Goal: Find specific page/section: Find specific page/section

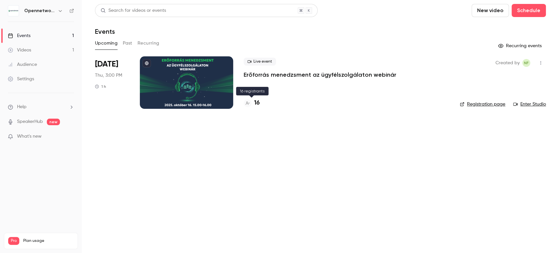
click at [252, 102] on div "16" at bounding box center [252, 103] width 16 height 9
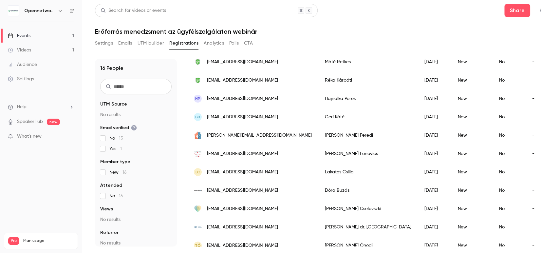
scroll to position [174, 0]
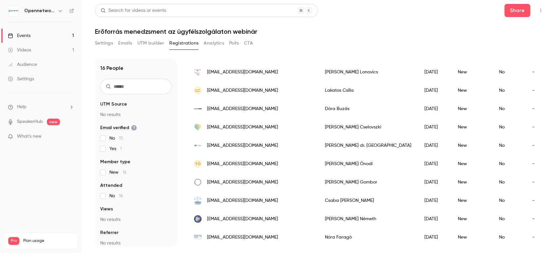
click at [233, 216] on span "[EMAIL_ADDRESS][DOMAIN_NAME]" at bounding box center [242, 219] width 71 height 7
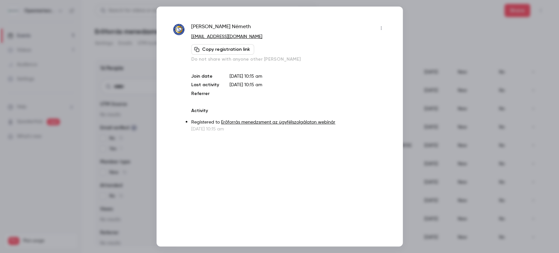
click at [448, 63] on div at bounding box center [279, 126] width 559 height 253
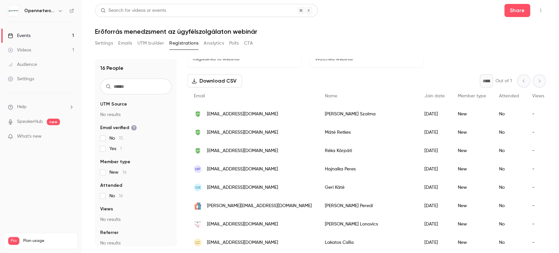
scroll to position [0, 0]
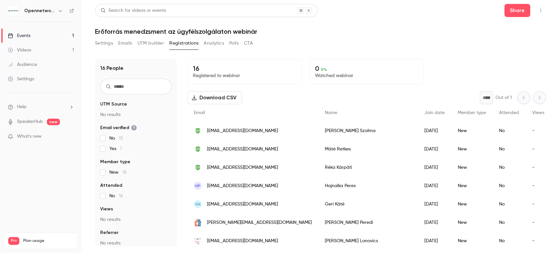
click at [203, 135] on div "[EMAIL_ADDRESS][DOMAIN_NAME]" at bounding box center [252, 131] width 131 height 18
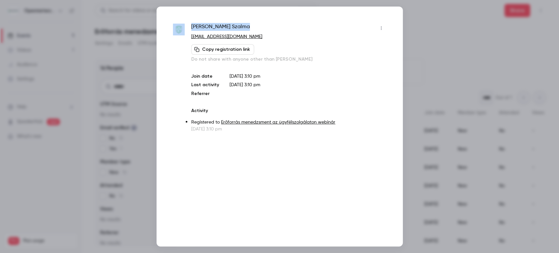
drag, startPoint x: 244, startPoint y: 25, endPoint x: 185, endPoint y: 27, distance: 59.0
click at [185, 27] on div "[PERSON_NAME] Szalma [EMAIL_ADDRESS][DOMAIN_NAME] Copy registration link Do not…" at bounding box center [280, 77] width 214 height 109
copy div "[PERSON_NAME]"
click at [266, 131] on p "[DATE] 3:10 pm" at bounding box center [288, 129] width 195 height 7
click at [444, 30] on div at bounding box center [279, 126] width 559 height 253
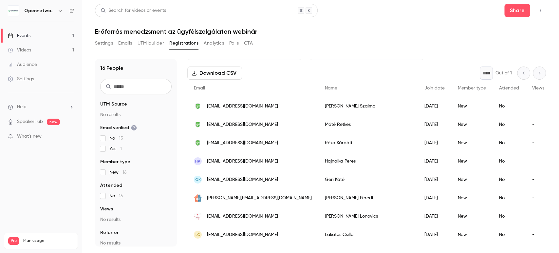
scroll to position [36, 0]
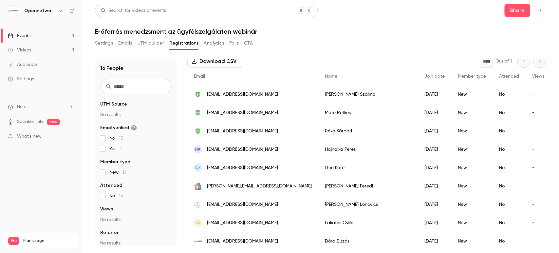
click at [235, 152] on span "[EMAIL_ADDRESS][DOMAIN_NAME]" at bounding box center [242, 149] width 71 height 7
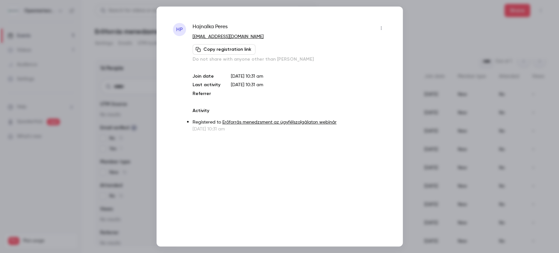
click at [255, 36] on p "[EMAIL_ADDRESS][DOMAIN_NAME]" at bounding box center [290, 36] width 194 height 7
drag, startPoint x: 249, startPoint y: 30, endPoint x: 173, endPoint y: 33, distance: 76.0
click at [173, 33] on div "HP [PERSON_NAME] [EMAIL_ADDRESS][DOMAIN_NAME] Copy registration link Do not sha…" at bounding box center [280, 77] width 214 height 109
drag, startPoint x: 251, startPoint y: 38, endPoint x: 172, endPoint y: 39, distance: 78.3
click at [172, 39] on div "HP [PERSON_NAME] [EMAIL_ADDRESS][DOMAIN_NAME] Copy registration link Do not sha…" at bounding box center [280, 127] width 246 height 240
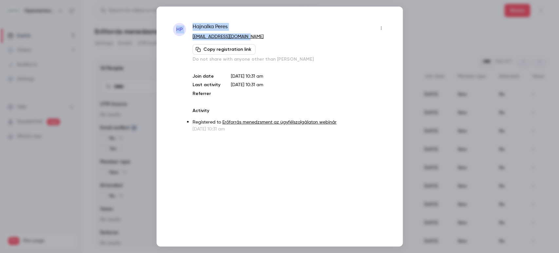
click at [252, 36] on p "[EMAIL_ADDRESS][DOMAIN_NAME]" at bounding box center [290, 36] width 194 height 7
drag, startPoint x: 252, startPoint y: 36, endPoint x: 203, endPoint y: 37, distance: 48.5
click at [203, 37] on p "[EMAIL_ADDRESS][DOMAIN_NAME]" at bounding box center [290, 36] width 194 height 7
drag, startPoint x: 422, startPoint y: 28, endPoint x: 398, endPoint y: 32, distance: 24.6
click at [422, 27] on div at bounding box center [279, 126] width 559 height 253
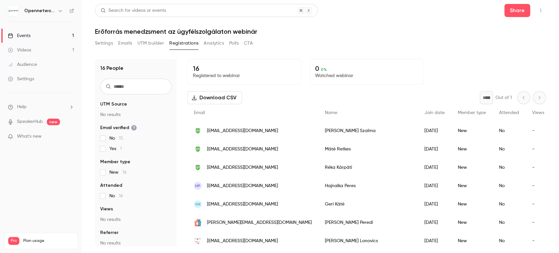
scroll to position [73, 0]
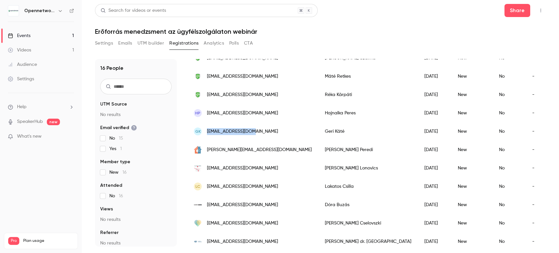
drag, startPoint x: 260, startPoint y: 130, endPoint x: 200, endPoint y: 131, distance: 60.6
click at [200, 131] on div "GK [EMAIL_ADDRESS][DOMAIN_NAME]" at bounding box center [252, 131] width 131 height 18
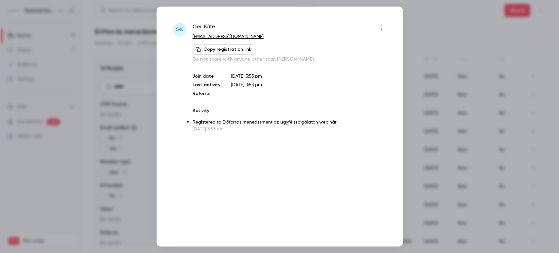
copy div "[EMAIL_ADDRESS][DOMAIN_NAME]"
drag, startPoint x: 250, startPoint y: 35, endPoint x: 189, endPoint y: 37, distance: 61.6
click at [189, 37] on div "GK [PERSON_NAME] [EMAIL_ADDRESS][DOMAIN_NAME] Copy registration link Do not sha…" at bounding box center [280, 77] width 214 height 109
copy div "[PERSON_NAME] [EMAIL_ADDRESS][DOMAIN_NAME]"
drag, startPoint x: 423, startPoint y: 29, endPoint x: 393, endPoint y: 27, distance: 29.9
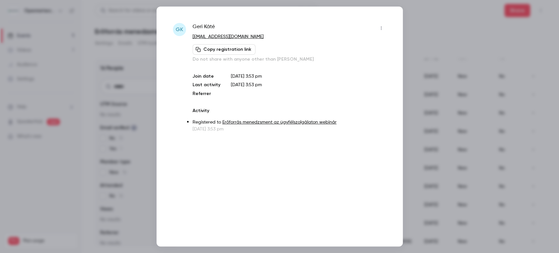
click at [423, 29] on div at bounding box center [279, 126] width 559 height 253
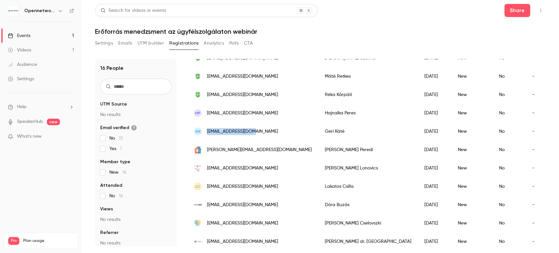
drag, startPoint x: 262, startPoint y: 133, endPoint x: 207, endPoint y: 132, distance: 54.7
click at [207, 132] on div "GK [EMAIL_ADDRESS][DOMAIN_NAME]" at bounding box center [252, 131] width 131 height 18
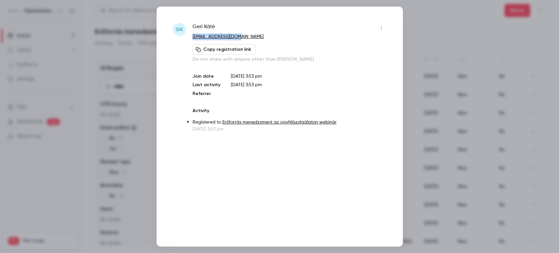
drag, startPoint x: 244, startPoint y: 38, endPoint x: 192, endPoint y: 40, distance: 52.1
click at [193, 40] on p "[EMAIL_ADDRESS][DOMAIN_NAME]" at bounding box center [290, 36] width 194 height 7
copy link "[EMAIL_ADDRESS][DOMAIN_NAME]"
click at [431, 37] on div at bounding box center [279, 126] width 559 height 253
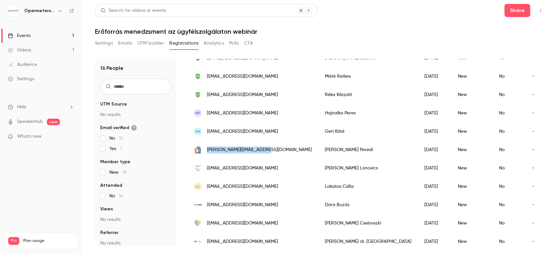
drag, startPoint x: 247, startPoint y: 149, endPoint x: 208, endPoint y: 150, distance: 39.0
click at [208, 150] on div "[PERSON_NAME][EMAIL_ADDRESS][DOMAIN_NAME]" at bounding box center [252, 150] width 131 height 18
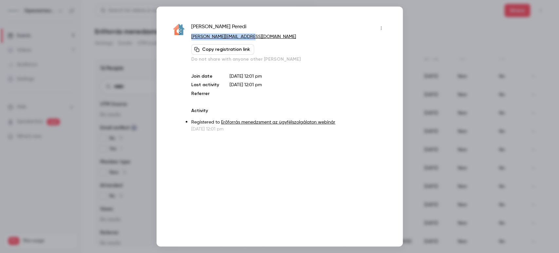
drag, startPoint x: 249, startPoint y: 36, endPoint x: 191, endPoint y: 39, distance: 58.0
click at [191, 39] on p "[PERSON_NAME][EMAIL_ADDRESS][DOMAIN_NAME]" at bounding box center [288, 36] width 195 height 7
copy link "[PERSON_NAME][EMAIL_ADDRESS][DOMAIN_NAME]"
click at [373, 87] on p "[DATE] 12:01 pm" at bounding box center [308, 85] width 157 height 7
click at [428, 18] on div at bounding box center [279, 126] width 559 height 253
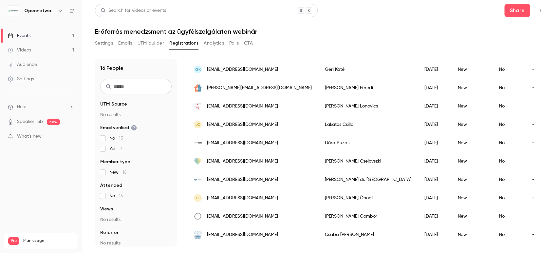
scroll to position [174, 0]
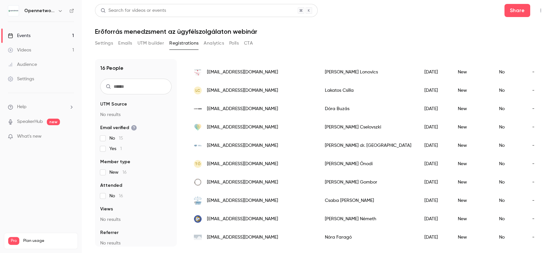
click at [231, 216] on span "[EMAIL_ADDRESS][DOMAIN_NAME]" at bounding box center [242, 219] width 71 height 7
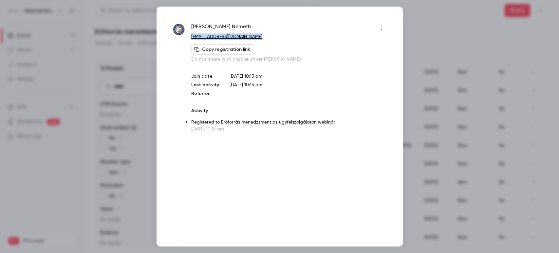
drag, startPoint x: 264, startPoint y: 35, endPoint x: 190, endPoint y: 37, distance: 74.0
click at [190, 37] on div "[PERSON_NAME] [PERSON_NAME][EMAIL_ADDRESS][DOMAIN_NAME] Copy registration link …" at bounding box center [280, 77] width 214 height 109
copy link "[EMAIL_ADDRESS][DOMAIN_NAME]"
click at [427, 80] on div at bounding box center [279, 126] width 559 height 253
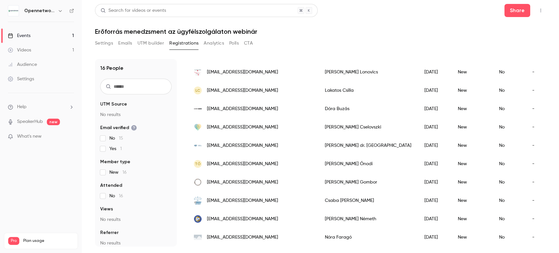
click at [224, 197] on span "[EMAIL_ADDRESS][DOMAIN_NAME]" at bounding box center [242, 200] width 71 height 7
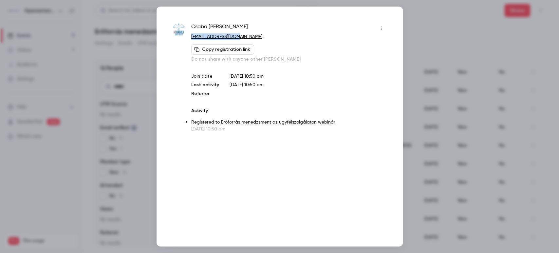
drag, startPoint x: 242, startPoint y: 37, endPoint x: 187, endPoint y: 39, distance: 54.7
click at [187, 39] on div "[PERSON_NAME] [EMAIL_ADDRESS][DOMAIN_NAME] Copy registration link Do not share …" at bounding box center [280, 77] width 214 height 109
click at [383, 27] on icon "button" at bounding box center [381, 28] width 5 height 5
click at [366, 15] on div at bounding box center [279, 126] width 559 height 253
click at [461, 25] on div at bounding box center [279, 126] width 559 height 253
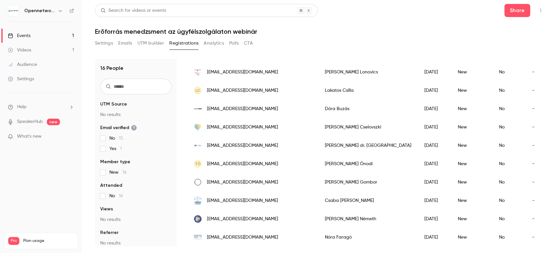
click at [242, 179] on span "[EMAIL_ADDRESS][DOMAIN_NAME]" at bounding box center [242, 182] width 71 height 7
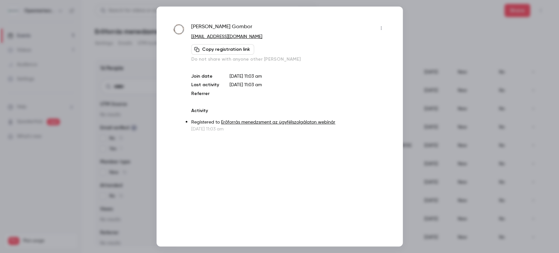
click at [409, 70] on div at bounding box center [279, 126] width 559 height 253
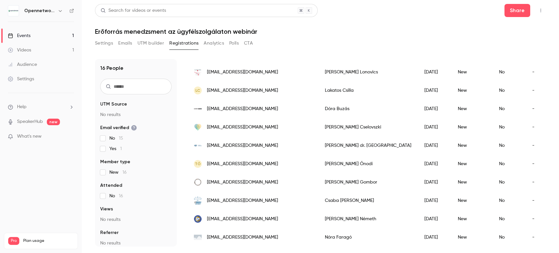
drag, startPoint x: 25, startPoint y: 35, endPoint x: 28, endPoint y: 37, distance: 3.8
click at [25, 35] on div "Events" at bounding box center [19, 35] width 23 height 7
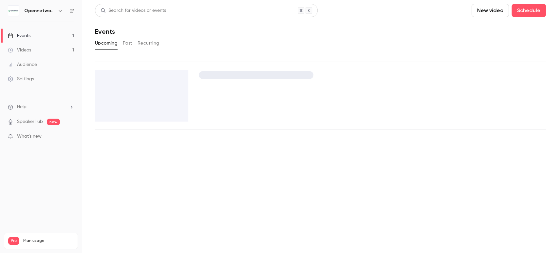
click at [24, 51] on div "Videos" at bounding box center [19, 50] width 23 height 7
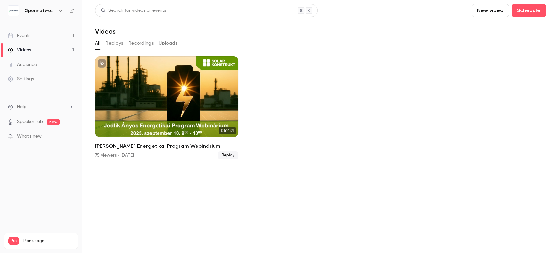
click at [24, 36] on div "Events" at bounding box center [19, 35] width 23 height 7
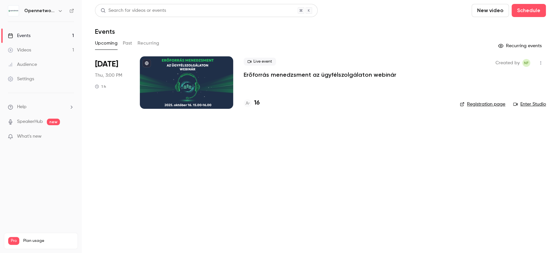
drag, startPoint x: 260, startPoint y: 104, endPoint x: 256, endPoint y: 106, distance: 4.6
click at [260, 104] on div "16" at bounding box center [347, 103] width 206 height 9
click at [255, 105] on h4 "16" at bounding box center [257, 103] width 6 height 9
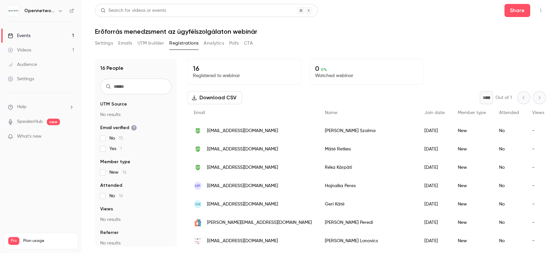
click at [39, 38] on link "Events 1" at bounding box center [41, 35] width 82 height 14
